Goal: Check status: Check status

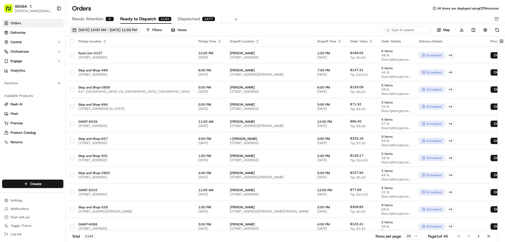
click at [100, 30] on span "[DATE] 12:00 AM - [DATE] 11:59 PM" at bounding box center [108, 30] width 58 height 5
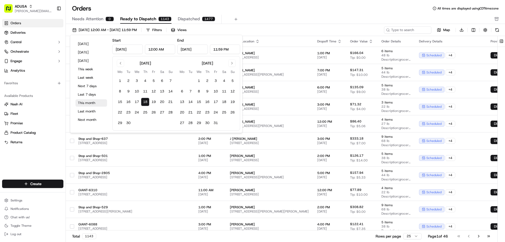
click at [85, 102] on button "This month" at bounding box center [91, 102] width 32 height 7
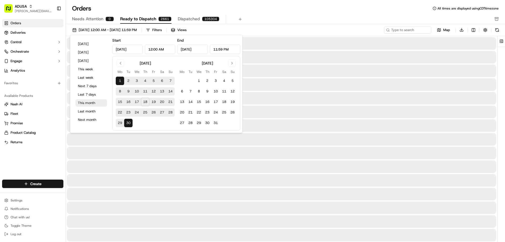
type input "[DATE]"
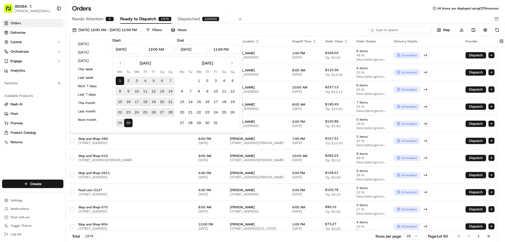
click at [395, 29] on input at bounding box center [399, 29] width 63 height 7
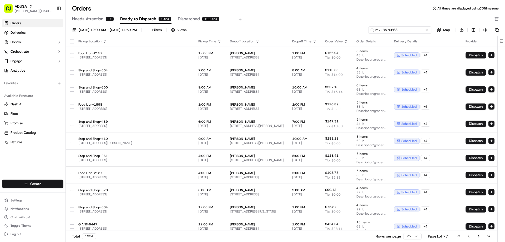
type input "m713570663"
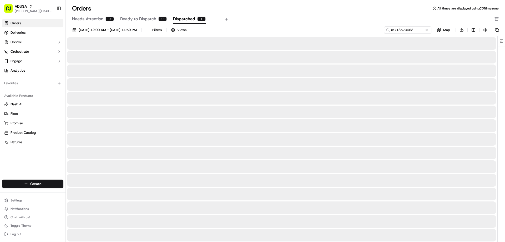
click at [183, 20] on span "Dispatched" at bounding box center [184, 19] width 22 height 6
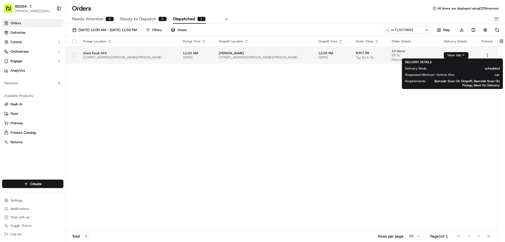
click at [449, 55] on button "View Job" at bounding box center [456, 55] width 25 height 6
click at [365, 119] on div "Pickup Location Pickup Time Dropoff Location Dropoff Time Order Value Order Det…" at bounding box center [282, 133] width 432 height 194
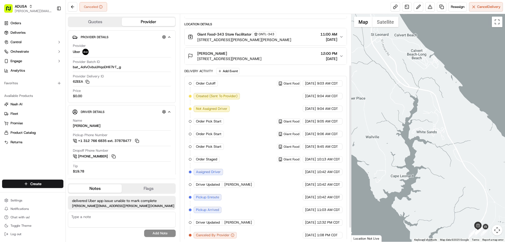
scroll to position [90, 0]
